Goal: Navigation & Orientation: Find specific page/section

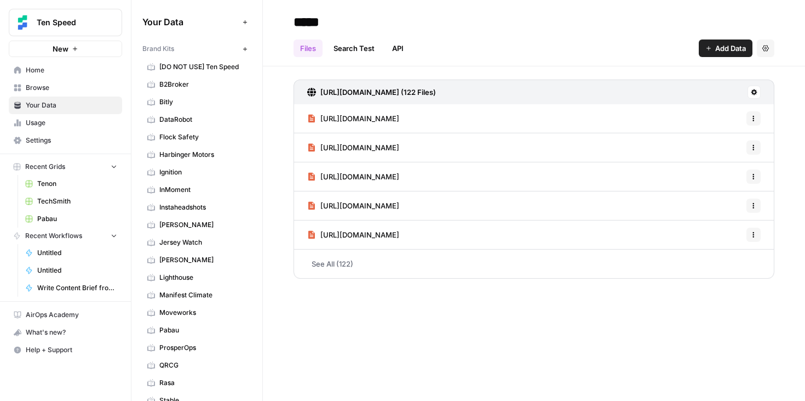
scroll to position [575, 0]
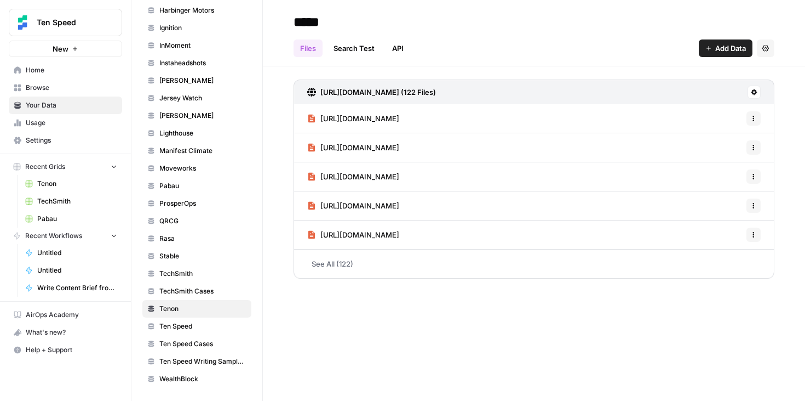
click at [185, 175] on link "Moveworks" at bounding box center [196, 168] width 109 height 18
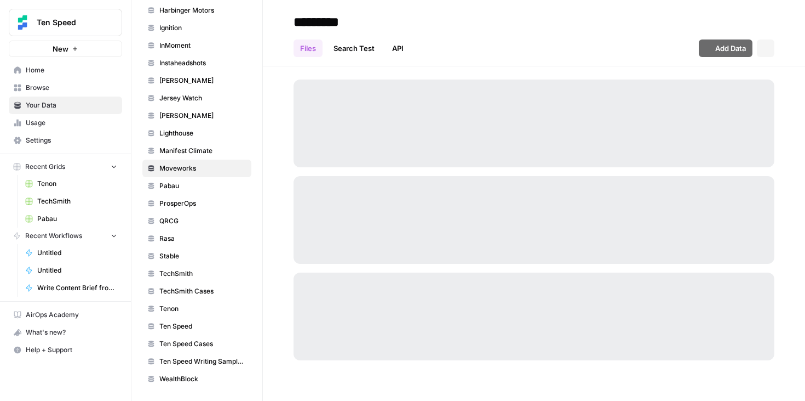
click at [182, 223] on span "QRCG" at bounding box center [202, 221] width 87 height 10
